Goal: Task Accomplishment & Management: Use online tool/utility

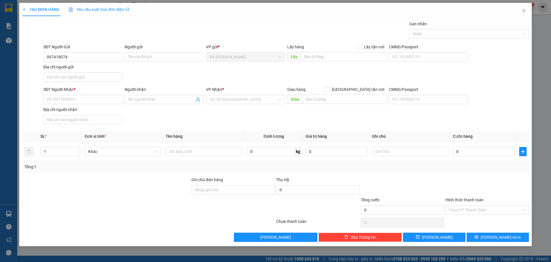
type input "0974180745"
click at [91, 69] on div "0974180745 - CHÚ ĐỨC" at bounding box center [83, 68] width 72 height 6
type input "CHÚ ĐỨC"
type input "0974180745"
click at [340, 54] on input "text" at bounding box center [344, 56] width 86 height 9
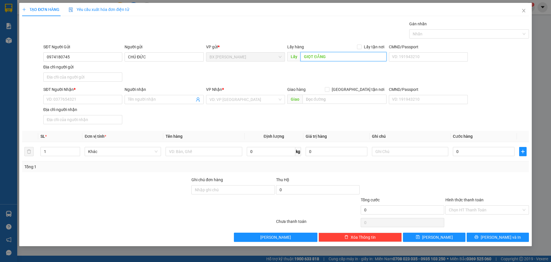
type input "GIỌT ĐẮNG"
click at [85, 94] on div "SĐT Người Nhận *" at bounding box center [82, 90] width 79 height 9
click at [88, 97] on input "SĐT Người Nhận *" at bounding box center [82, 99] width 79 height 9
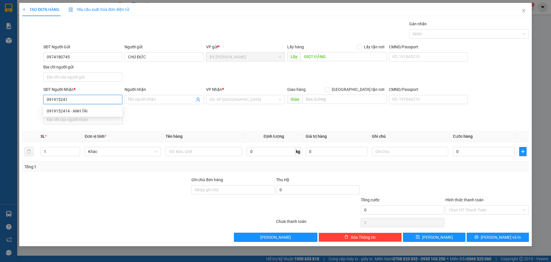
type input "0919152414"
click at [72, 109] on div "0919152414 - ANH TÀI" at bounding box center [83, 111] width 72 height 6
type input "ANH TÀI"
type input "0919152414"
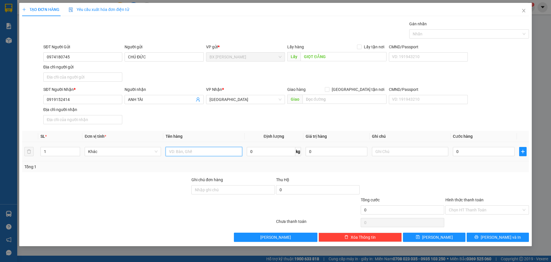
click at [228, 148] on input "text" at bounding box center [204, 151] width 76 height 9
type input "THÙNG"
click at [481, 237] on button "[PERSON_NAME] và In" at bounding box center [498, 236] width 62 height 9
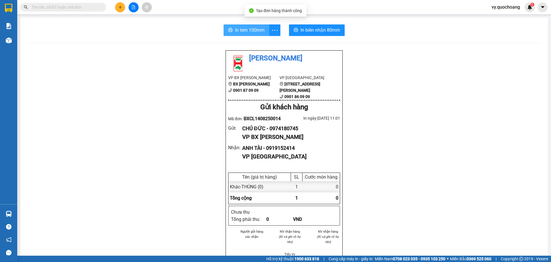
click at [238, 28] on span "In tem 100mm" at bounding box center [250, 29] width 30 height 7
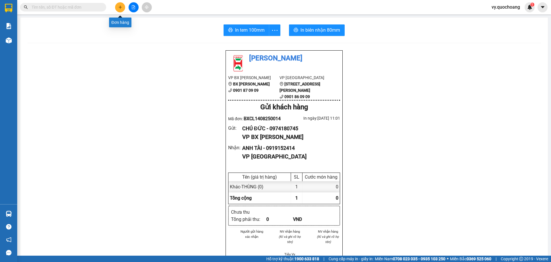
click at [119, 9] on button at bounding box center [120, 7] width 10 height 10
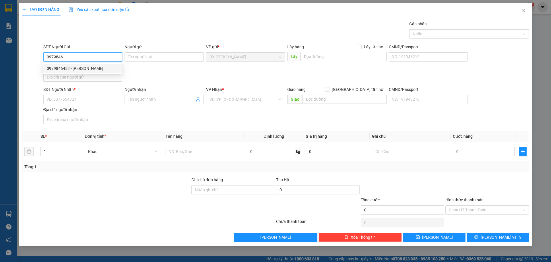
click at [93, 66] on div "0979846452 - [PERSON_NAME]" at bounding box center [83, 68] width 72 height 6
type input "0979846452"
type input "[PERSON_NAME]"
type input "0979846452"
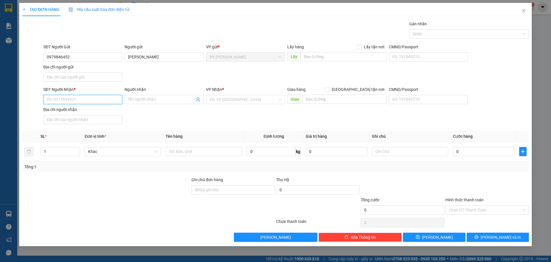
click at [97, 95] on input "SĐT Người Nhận *" at bounding box center [82, 99] width 79 height 9
type input "0963856453"
click at [83, 111] on div "0963856453 - [PERSON_NAME]" at bounding box center [83, 111] width 72 height 6
type input "[PERSON_NAME]"
type input "0963856453"
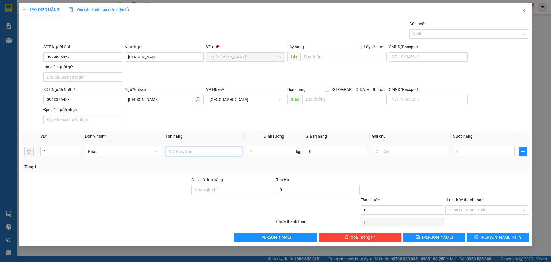
click at [187, 154] on input "text" at bounding box center [204, 151] width 76 height 9
type input "THÙNG"
click at [471, 148] on input "0" at bounding box center [484, 151] width 62 height 9
type input "4"
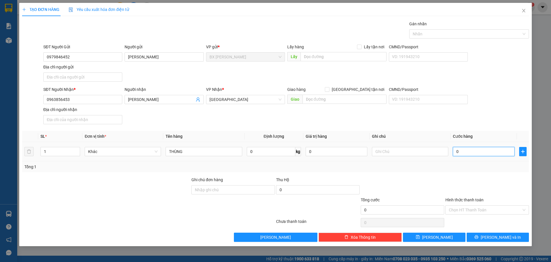
type input "4"
type input "40"
type input "40.000"
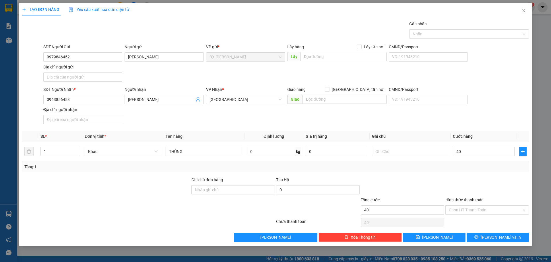
type input "40.000"
click at [455, 174] on div "Transit Pickup Surcharge Ids Transit Deliver Surcharge Ids Transit Deliver Surc…" at bounding box center [275, 131] width 507 height 221
click at [456, 211] on input "Hình thức thanh toán" at bounding box center [485, 209] width 73 height 9
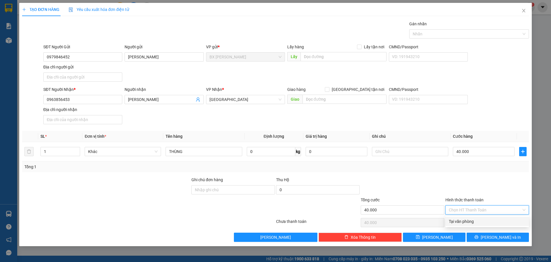
click at [461, 219] on div "Tại văn phòng" at bounding box center [487, 221] width 77 height 6
type input "0"
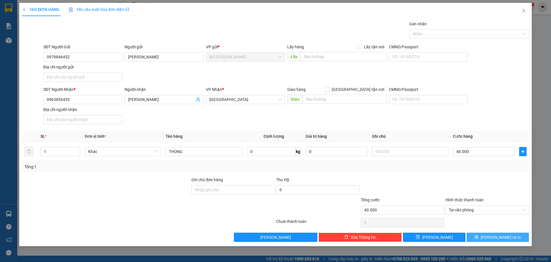
click at [497, 236] on span "[PERSON_NAME] và In" at bounding box center [501, 237] width 40 height 6
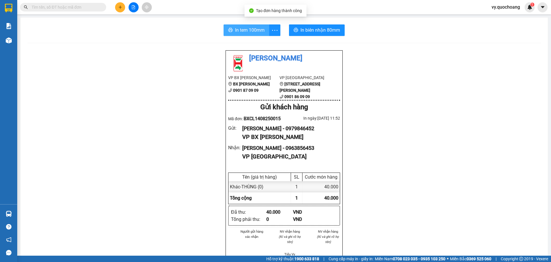
click at [249, 25] on button "In tem 100mm" at bounding box center [247, 29] width 46 height 11
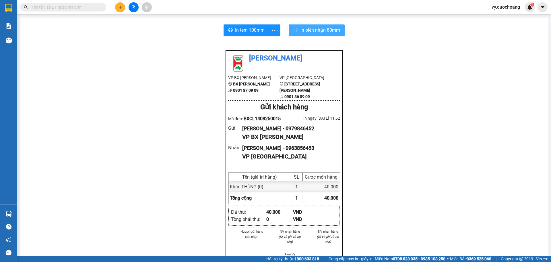
click at [320, 33] on span "In biên nhận 80mm" at bounding box center [321, 29] width 40 height 7
click at [313, 28] on span "In biên nhận 80mm" at bounding box center [321, 29] width 40 height 7
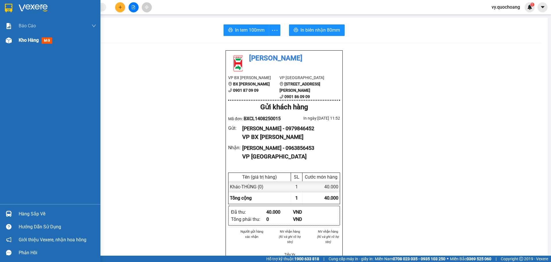
click at [19, 38] on span "Kho hàng" at bounding box center [29, 39] width 20 height 5
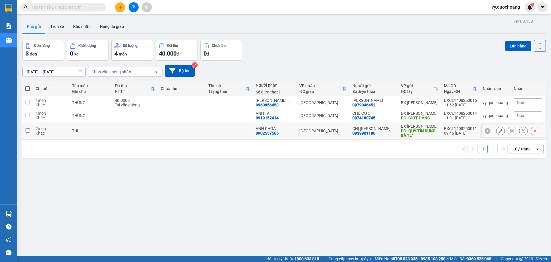
click at [219, 133] on td at bounding box center [229, 131] width 47 height 18
checkbox input "true"
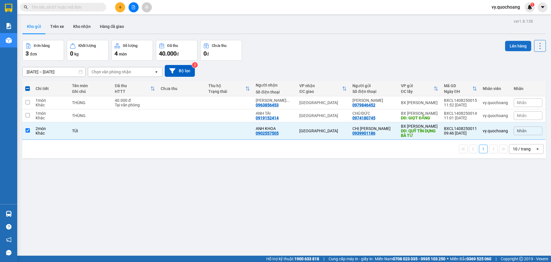
click at [506, 49] on button "Lên hàng" at bounding box center [518, 46] width 26 height 10
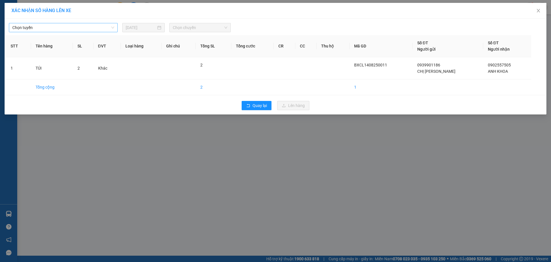
click at [109, 29] on span "Chọn tuyến" at bounding box center [63, 27] width 102 height 9
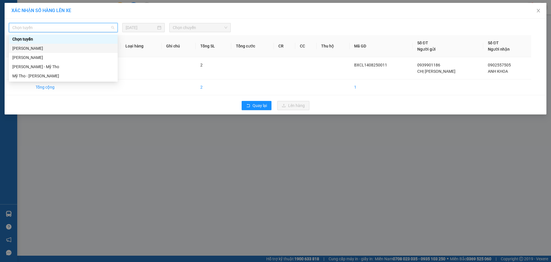
click at [102, 48] on div "[PERSON_NAME]" at bounding box center [63, 48] width 102 height 6
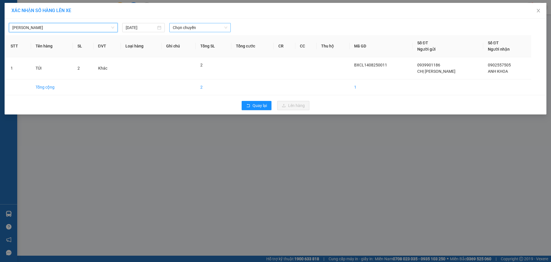
click at [182, 26] on span "Chọn chuyến" at bounding box center [200, 27] width 55 height 9
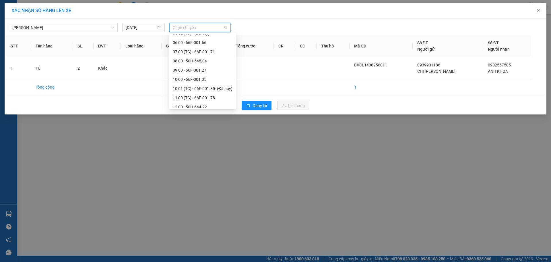
scroll to position [172, 0]
click at [202, 69] on div "11:00 (TC) - 66F-001.78" at bounding box center [203, 69] width 60 height 6
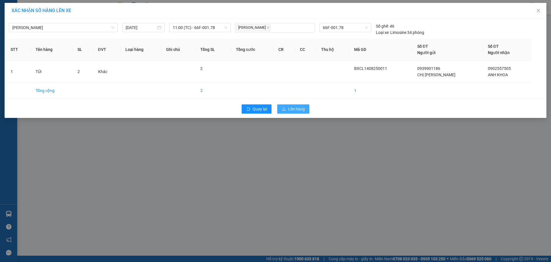
click at [302, 110] on span "Lên hàng" at bounding box center [296, 109] width 17 height 6
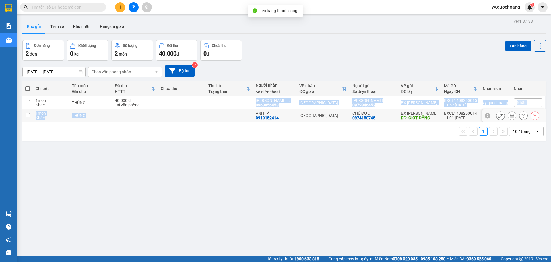
drag, startPoint x: 157, startPoint y: 117, endPoint x: 161, endPoint y: 103, distance: 14.9
click at [161, 103] on tbody "1 món Khác THÙNG 40.000 đ Tại văn phòng [PERSON_NAME] ... 0963856453 Sài Gòn [P…" at bounding box center [284, 109] width 524 height 26
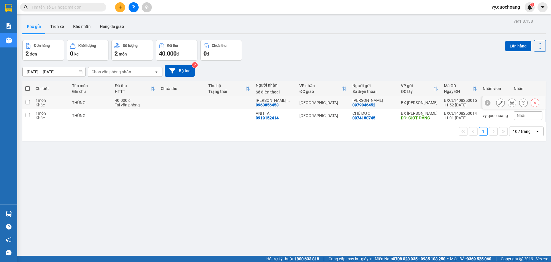
click at [161, 103] on td at bounding box center [181, 102] width 47 height 13
checkbox input "true"
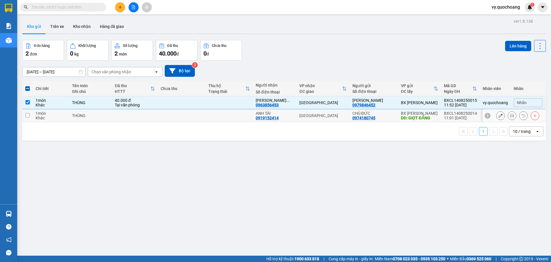
click at [219, 114] on td at bounding box center [229, 115] width 47 height 13
checkbox input "true"
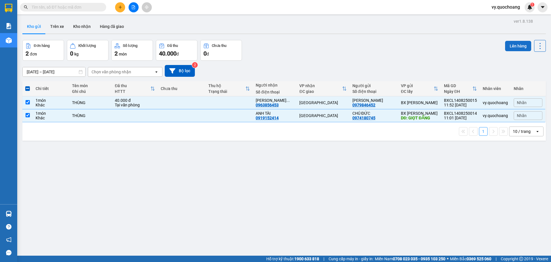
click at [515, 46] on button "Lên hàng" at bounding box center [518, 46] width 26 height 10
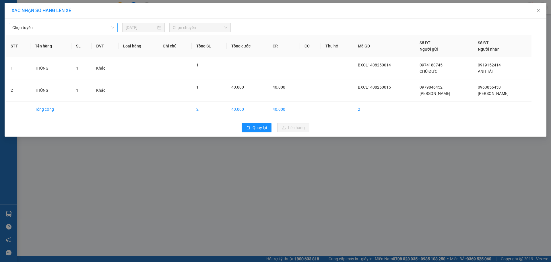
click at [57, 31] on span "Chọn tuyến" at bounding box center [63, 27] width 102 height 9
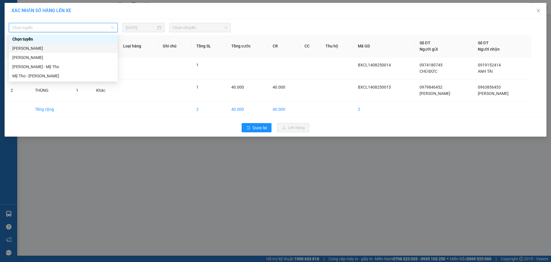
click at [53, 46] on div "[PERSON_NAME]" at bounding box center [63, 48] width 102 height 6
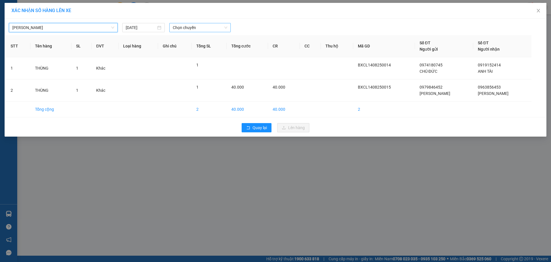
click at [192, 30] on span "Chọn chuyến" at bounding box center [200, 27] width 55 height 9
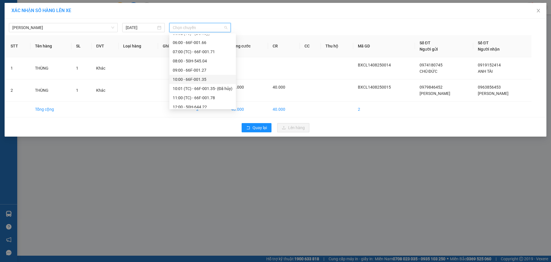
scroll to position [201, 0]
click at [188, 49] on div "12:00 - 50H-644.22" at bounding box center [203, 49] width 60 height 6
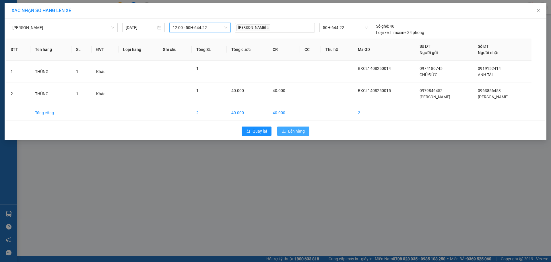
click at [289, 128] on span "Lên hàng" at bounding box center [296, 131] width 17 height 6
